Goal: Check status: Check status

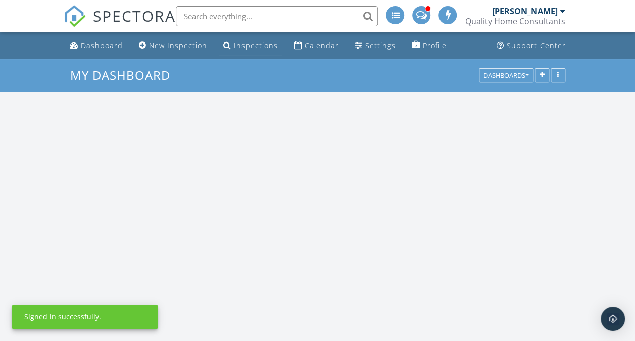
scroll to position [1643, 650]
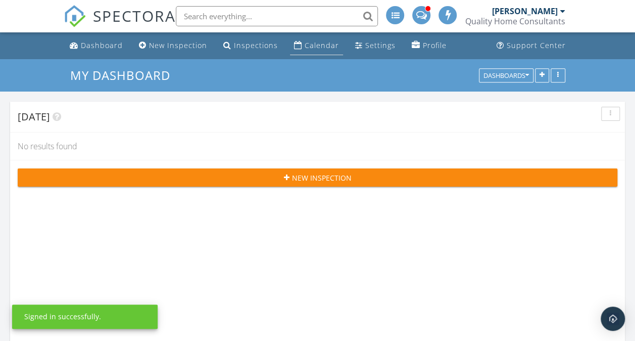
click at [297, 45] on div "Calendar" at bounding box center [298, 45] width 8 height 8
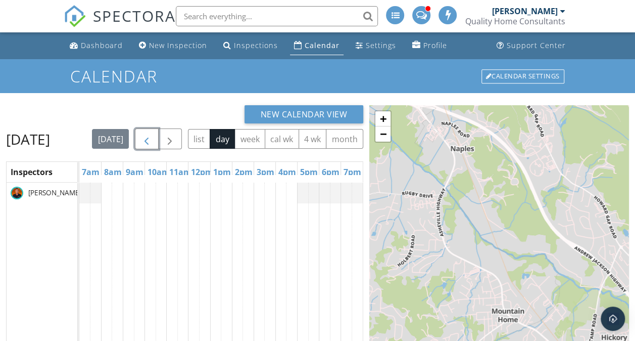
click at [153, 134] on span "button" at bounding box center [146, 139] width 12 height 12
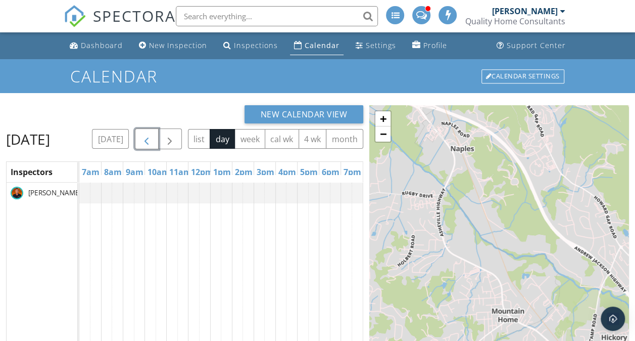
click at [153, 134] on span "button" at bounding box center [146, 139] width 12 height 12
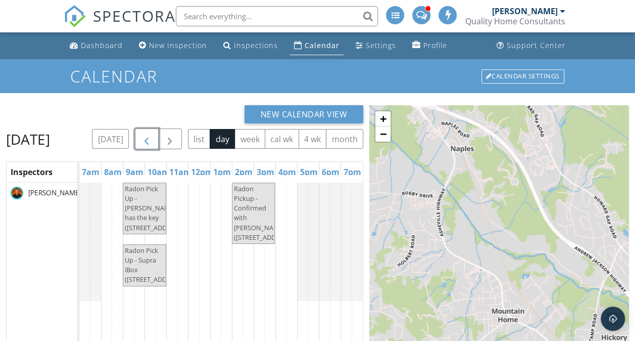
click at [153, 134] on span "button" at bounding box center [146, 139] width 12 height 12
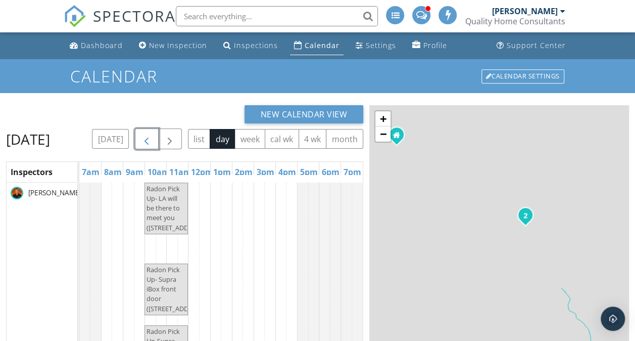
click at [153, 134] on span "button" at bounding box center [146, 139] width 12 height 12
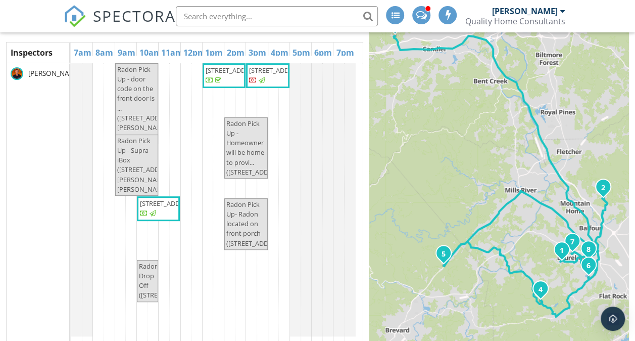
scroll to position [6, 0]
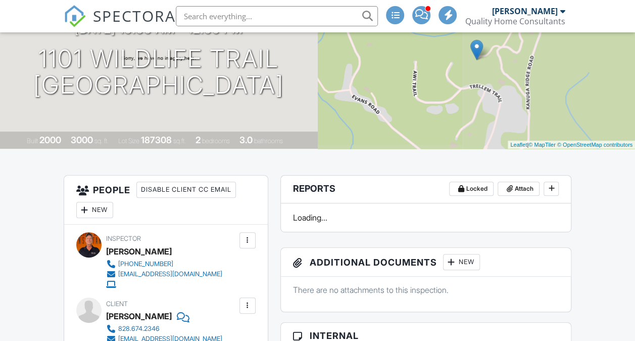
scroll to position [155, 0]
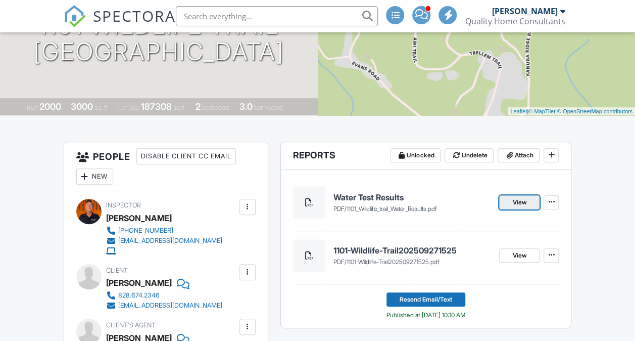
click at [521, 204] on span "View" at bounding box center [519, 202] width 14 height 10
click at [377, 250] on h4 "1101-Wildlife-Trail202509271525" at bounding box center [413, 250] width 158 height 11
